Goal: Task Accomplishment & Management: Complete application form

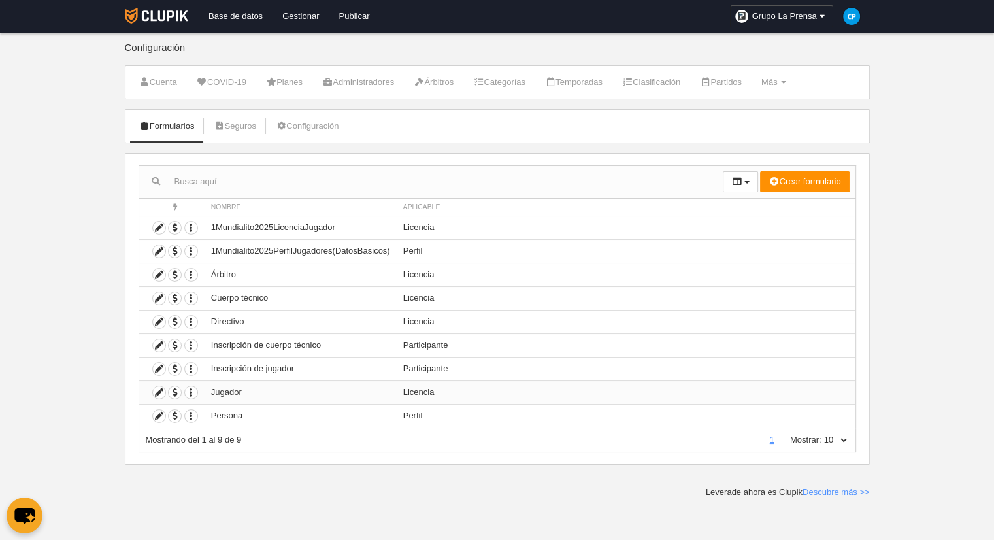
click at [319, 392] on td "Jugador" at bounding box center [301, 392] width 192 height 24
click at [156, 366] on icon at bounding box center [159, 369] width 12 height 12
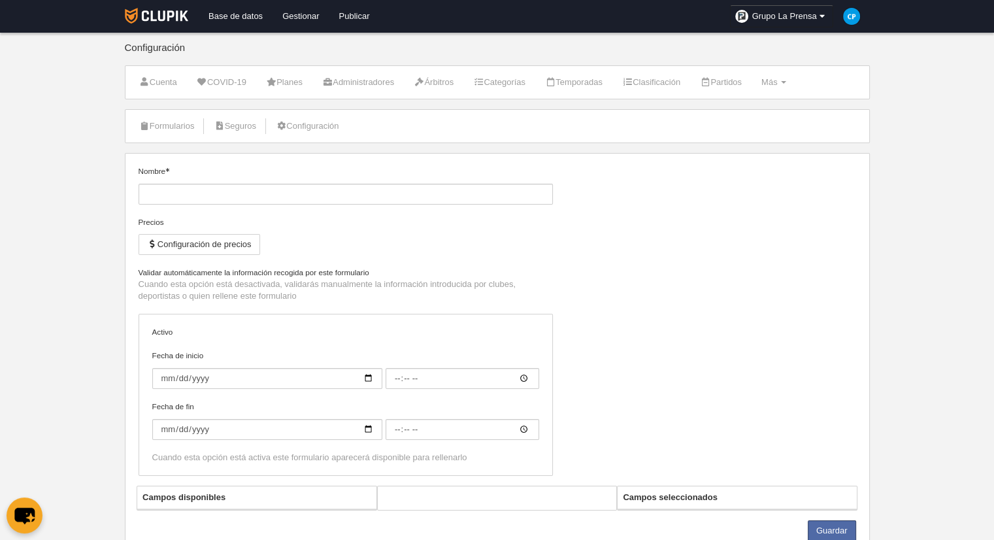
type input "Inscripción de jugador"
checkbox input "true"
type input "[DATE]"
type input "00:00"
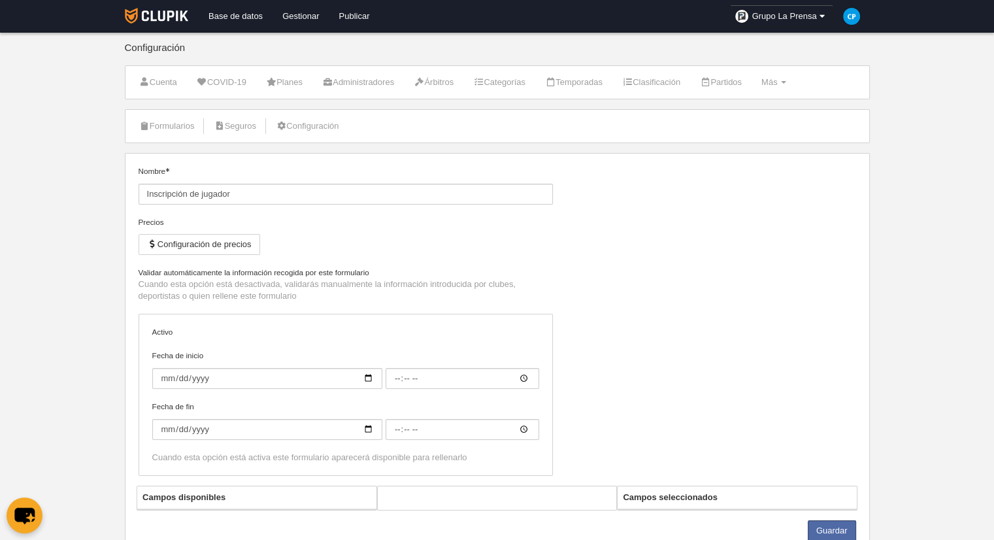
type input "[DATE]"
type input "00:00"
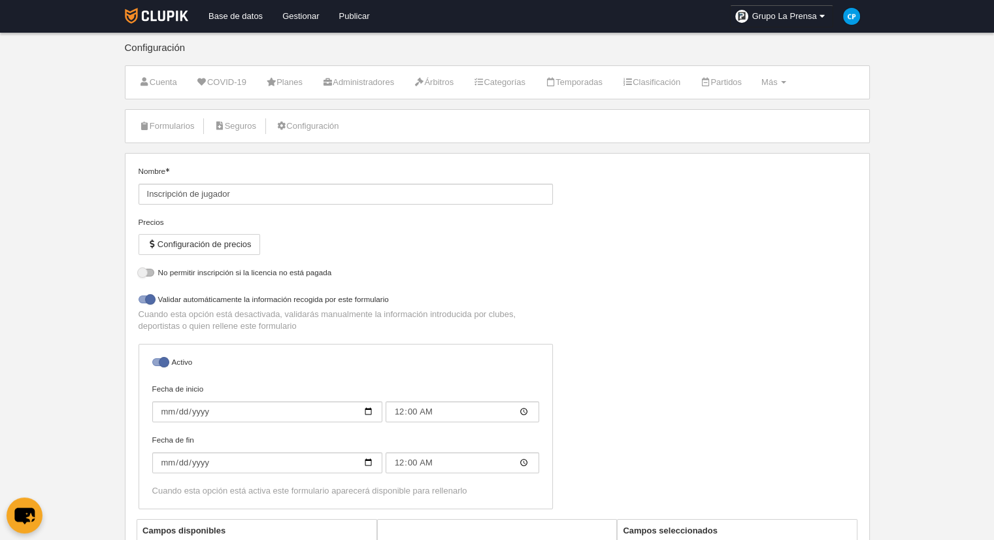
select select "selected"
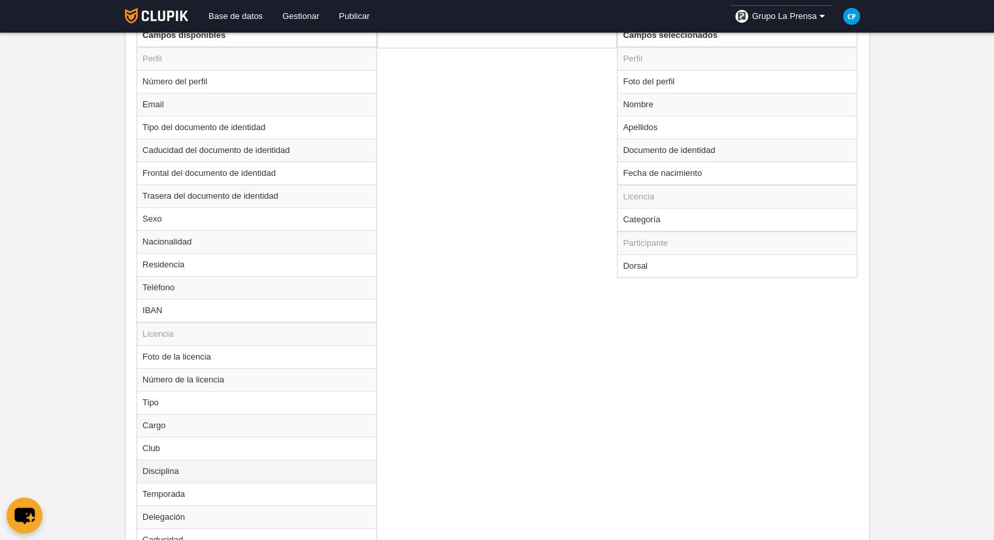
scroll to position [652, 0]
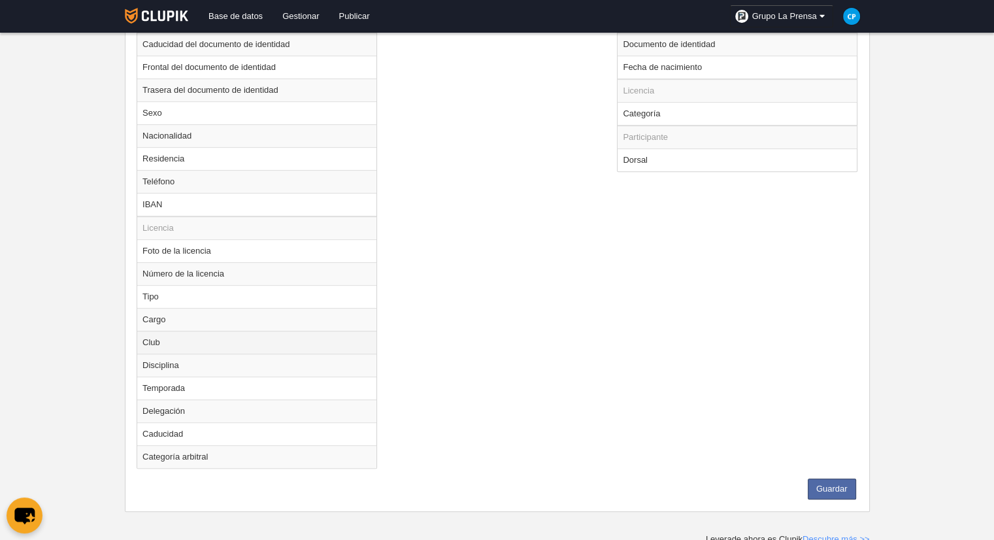
click at [309, 343] on td "Club" at bounding box center [256, 342] width 239 height 23
radio input "true"
select select
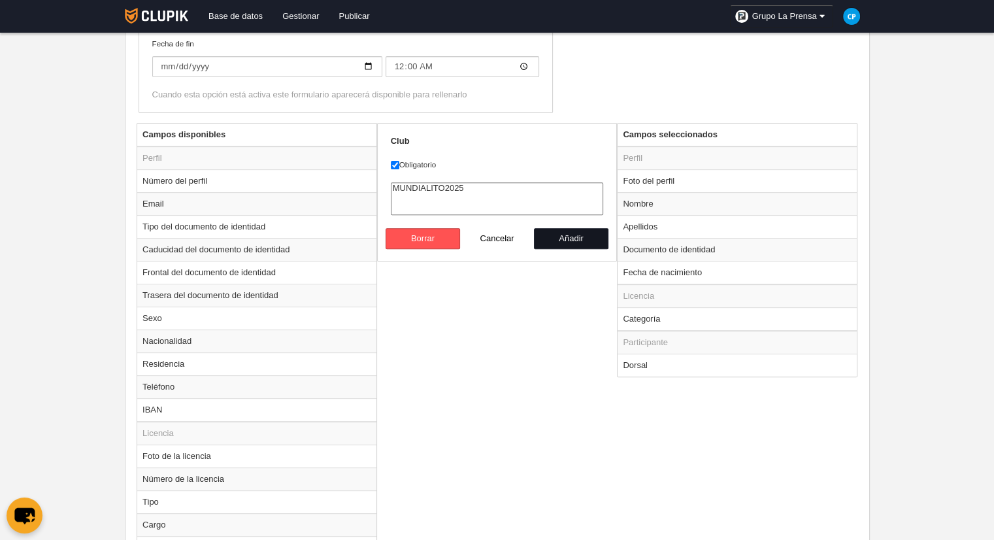
scroll to position [326, 0]
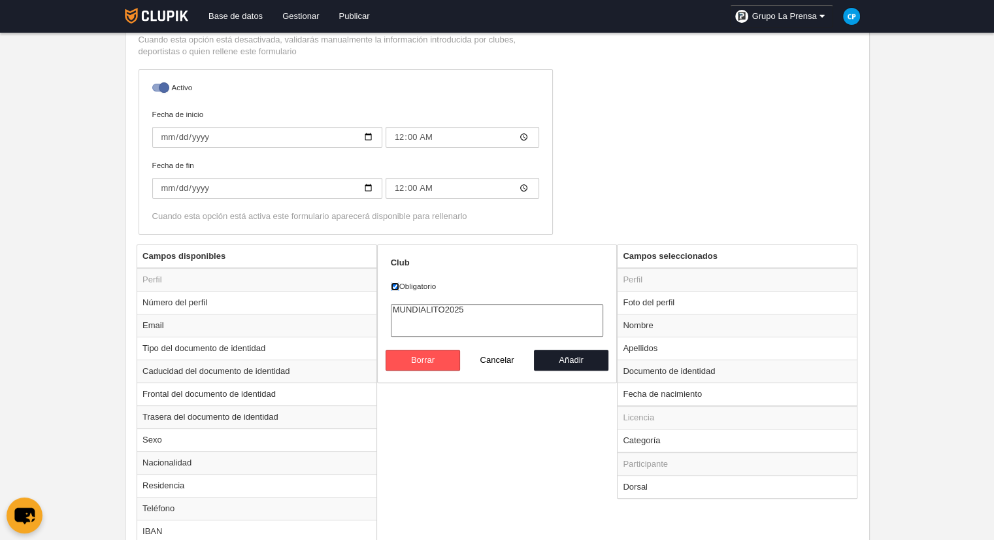
click at [397, 286] on input "Obligatorio" at bounding box center [395, 286] width 8 height 8
checkbox input "false"
drag, startPoint x: 416, startPoint y: 306, endPoint x: 441, endPoint y: 314, distance: 25.4
select select "9809096"
click at [417, 306] on option "MUNDIALITO2025" at bounding box center [498, 310] width 212 height 10
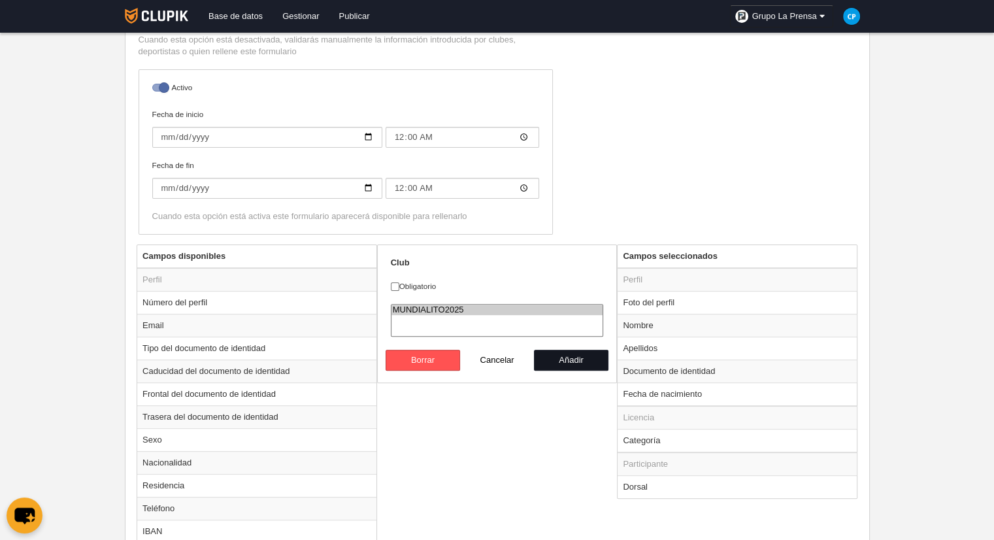
click at [554, 356] on button "Añadir" at bounding box center [571, 360] width 75 height 21
radio input "false"
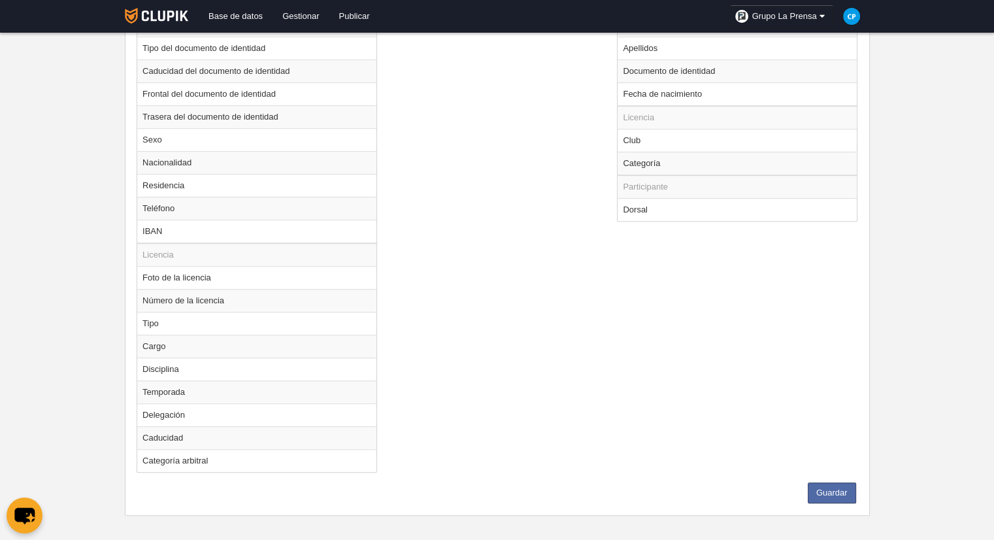
scroll to position [630, 0]
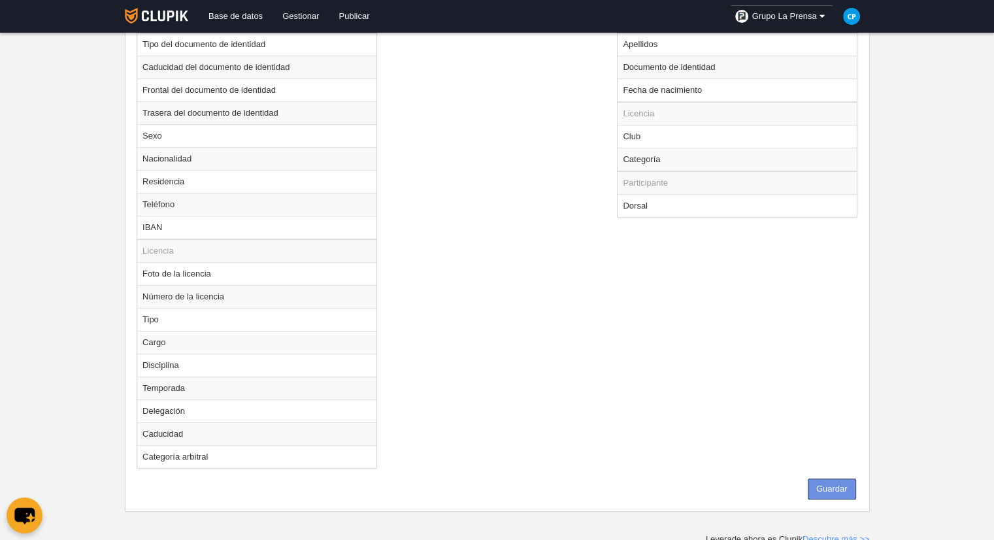
click at [816, 483] on button "Guardar" at bounding box center [832, 489] width 48 height 21
